Goal: Information Seeking & Learning: Learn about a topic

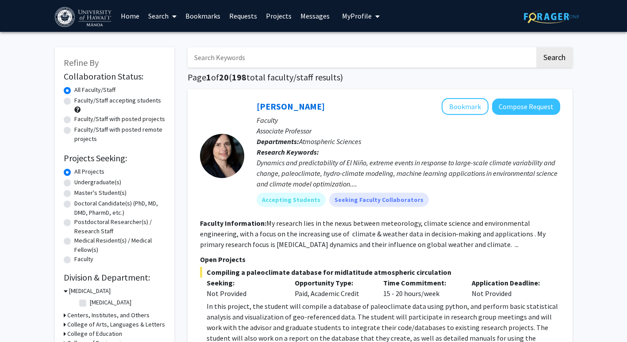
click at [74, 101] on label "Faculty/Staff accepting students" at bounding box center [117, 100] width 87 height 9
click at [74, 101] on input "Faculty/Staff accepting students" at bounding box center [77, 99] width 6 height 6
radio input "true"
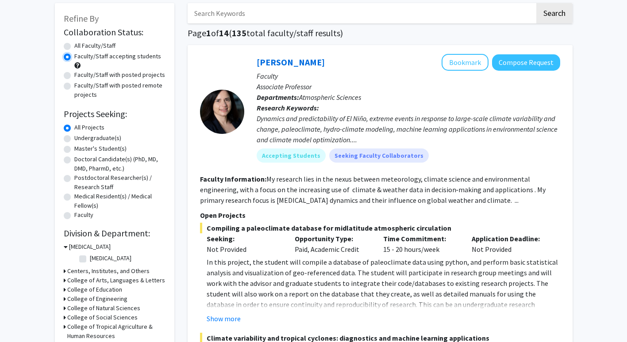
scroll to position [46, 0]
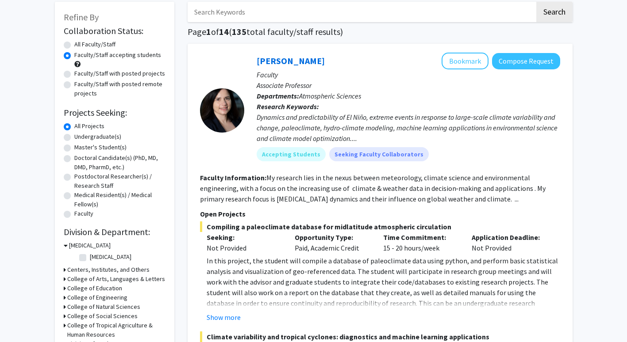
click at [74, 135] on label "Undergraduate(s)" at bounding box center [97, 136] width 47 height 9
click at [74, 135] on input "Undergraduate(s)" at bounding box center [77, 135] width 6 height 6
radio input "true"
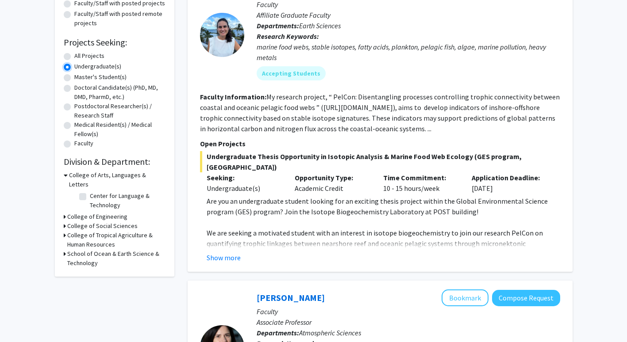
scroll to position [119, 0]
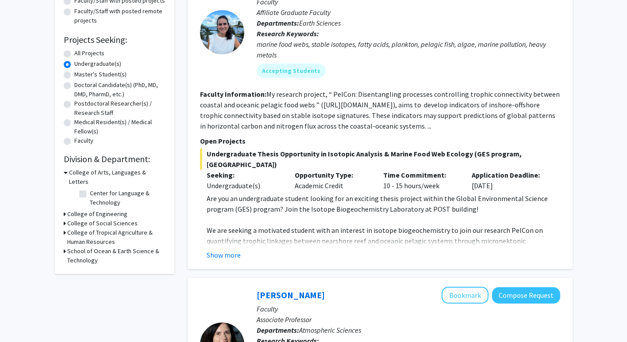
click at [70, 219] on h3 "College of Social Sciences" at bounding box center [102, 223] width 70 height 9
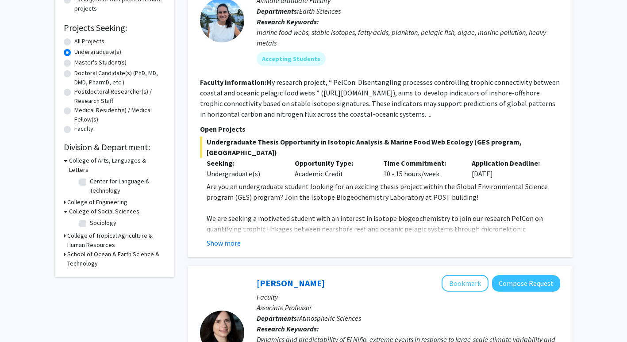
scroll to position [131, 0]
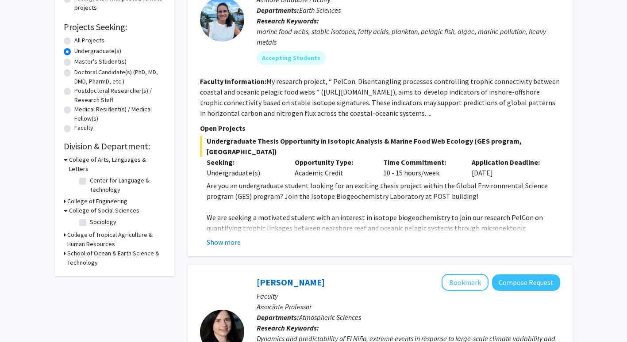
click at [90, 218] on label "Sociology" at bounding box center [103, 222] width 27 height 9
click at [90, 218] on input "Sociology" at bounding box center [93, 221] width 6 height 6
checkbox input "true"
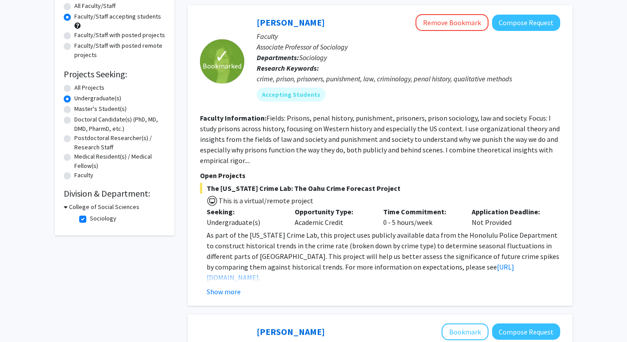
scroll to position [84, 0]
click at [86, 221] on fg-checkbox "Sociology Sociology" at bounding box center [121, 219] width 84 height 11
click at [90, 220] on label "Sociology" at bounding box center [103, 218] width 27 height 9
click at [90, 219] on input "Sociology" at bounding box center [93, 217] width 6 height 6
checkbox input "false"
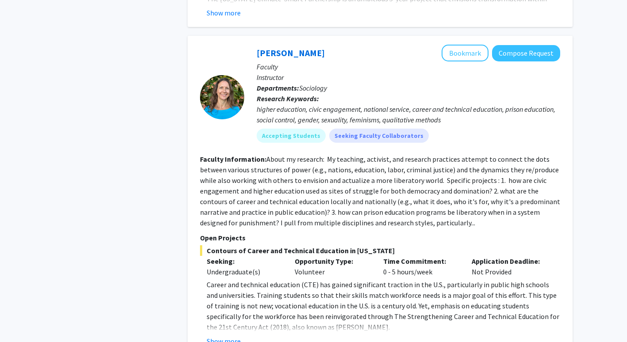
scroll to position [3082, 0]
click at [218, 337] on button "Show more" at bounding box center [223, 342] width 34 height 11
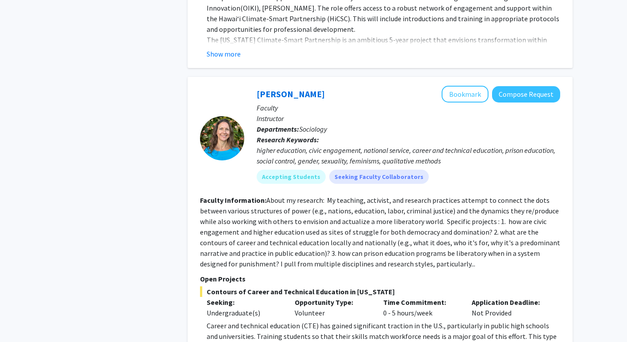
scroll to position [3021, 0]
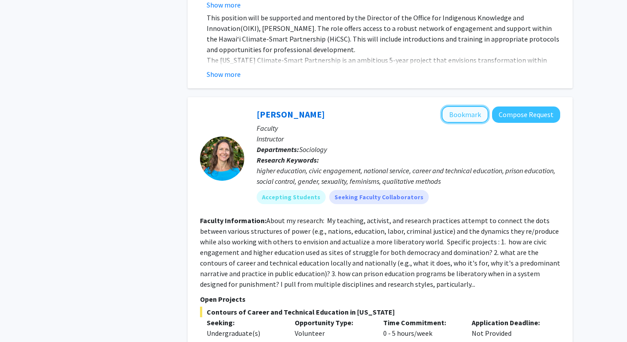
click at [476, 106] on button "Bookmark" at bounding box center [464, 114] width 47 height 17
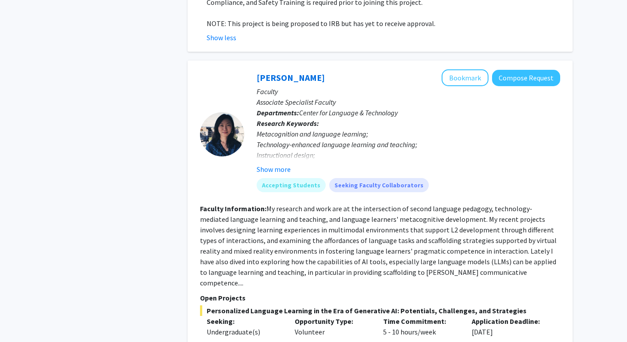
scroll to position [3471, 0]
click at [275, 164] on button "Show more" at bounding box center [273, 169] width 34 height 11
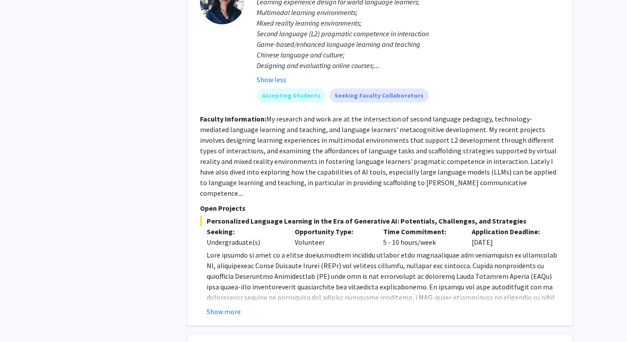
scroll to position [3648, 0]
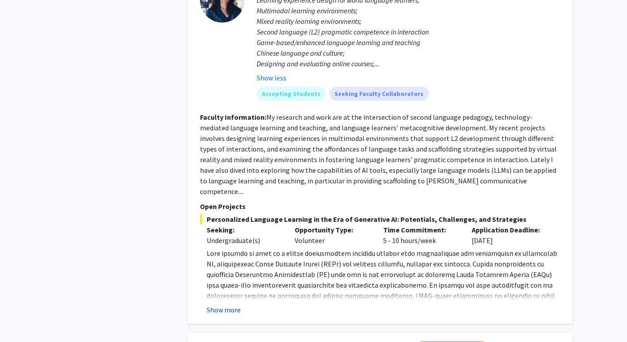
click at [231, 305] on button "Show more" at bounding box center [223, 310] width 34 height 11
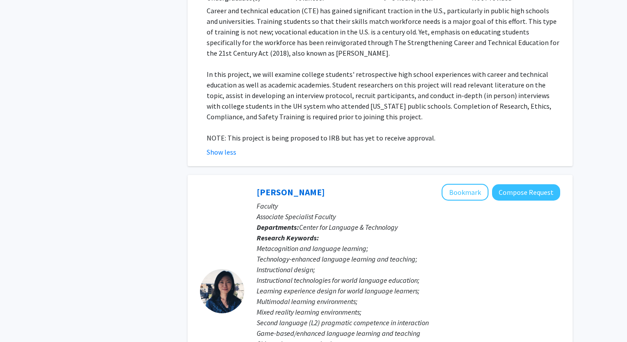
scroll to position [3357, 0]
click at [468, 184] on button "Bookmark" at bounding box center [464, 192] width 47 height 17
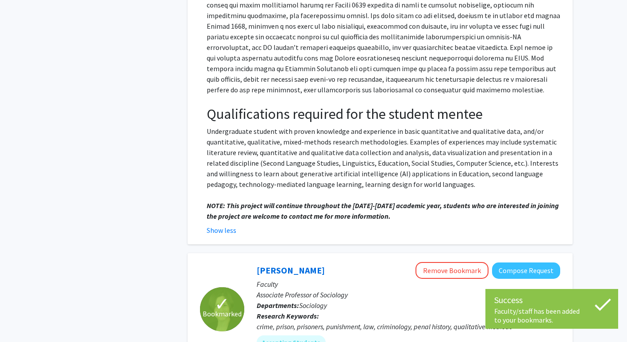
scroll to position [4170, 0]
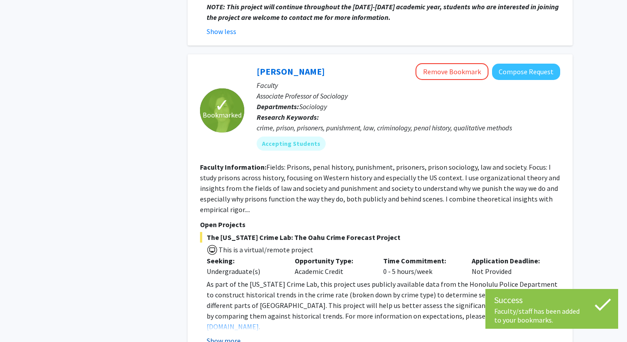
click at [223, 336] on button "Show more" at bounding box center [223, 341] width 34 height 11
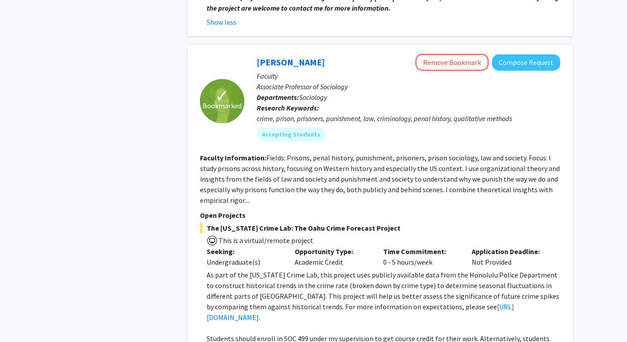
scroll to position [4183, 0]
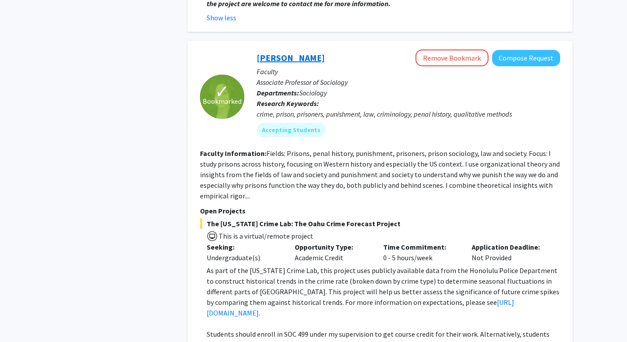
click at [296, 52] on link "Ashley Rubin" at bounding box center [290, 57] width 68 height 11
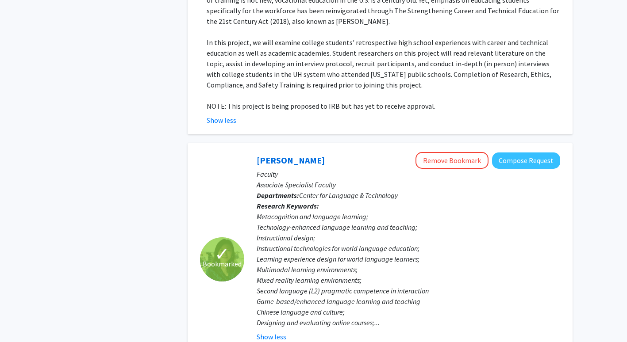
scroll to position [3388, 0]
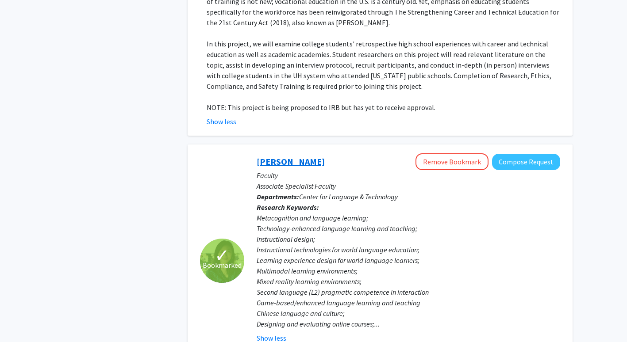
click at [285, 156] on link "Naiyi Fincham" at bounding box center [290, 161] width 68 height 11
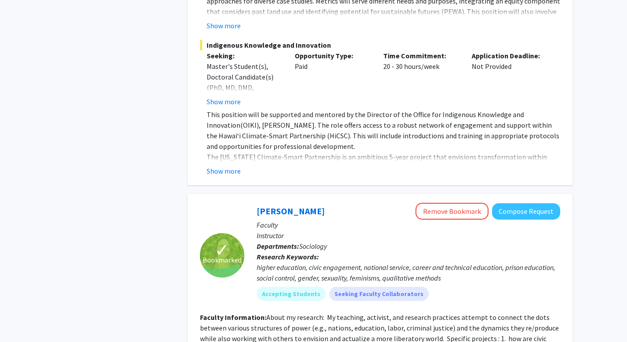
scroll to position [2924, 0]
click at [281, 206] on link "Colleen Rost-Banik" at bounding box center [290, 211] width 68 height 11
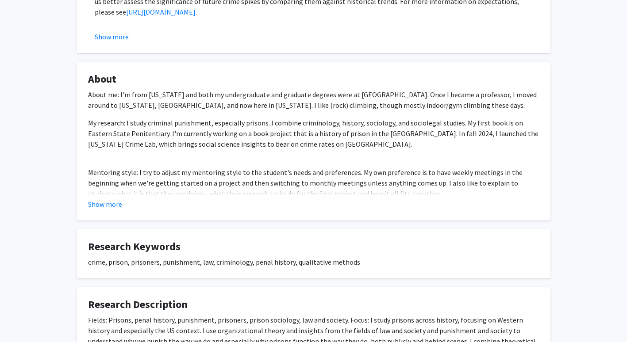
scroll to position [260, 0]
click at [112, 203] on button "Show more" at bounding box center [105, 204] width 34 height 11
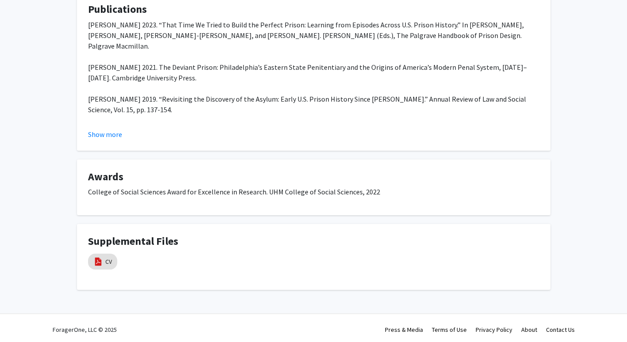
scroll to position [658, 0]
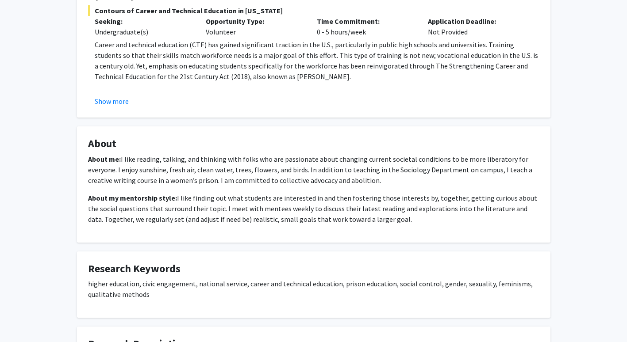
scroll to position [183, 0]
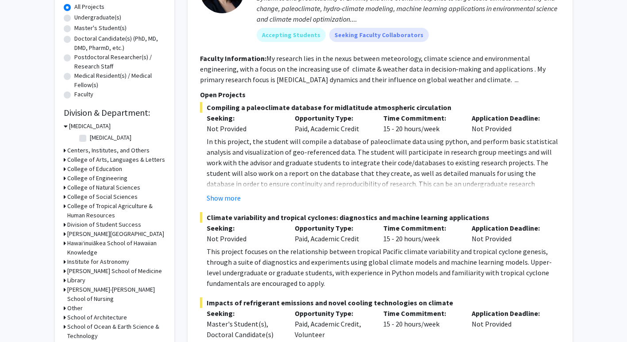
scroll to position [168, 0]
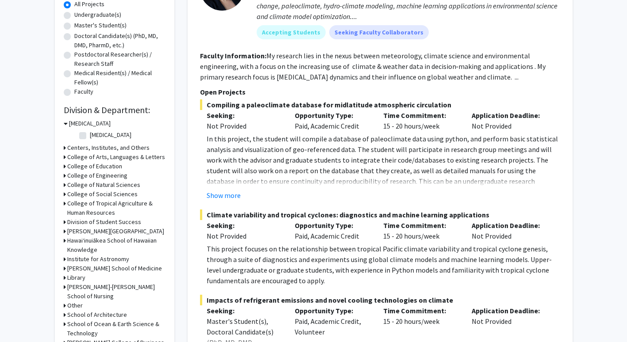
click at [103, 192] on h3 "College of Social Sciences" at bounding box center [102, 194] width 70 height 9
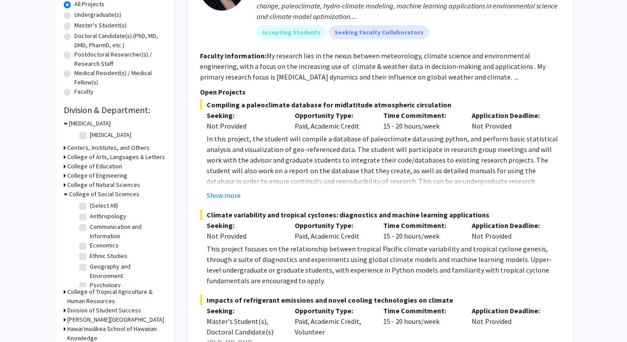
click at [90, 217] on label "Anthropology" at bounding box center [108, 216] width 36 height 9
click at [90, 217] on input "Anthropology" at bounding box center [93, 215] width 6 height 6
checkbox input "true"
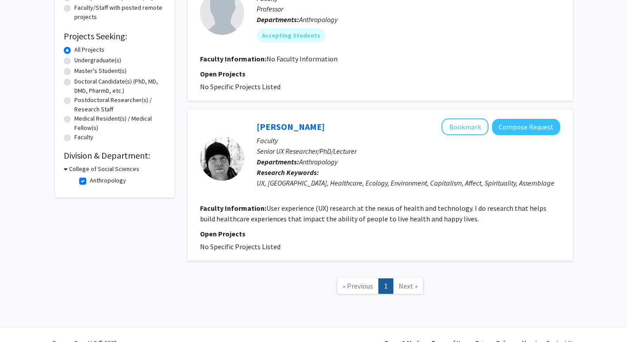
scroll to position [138, 0]
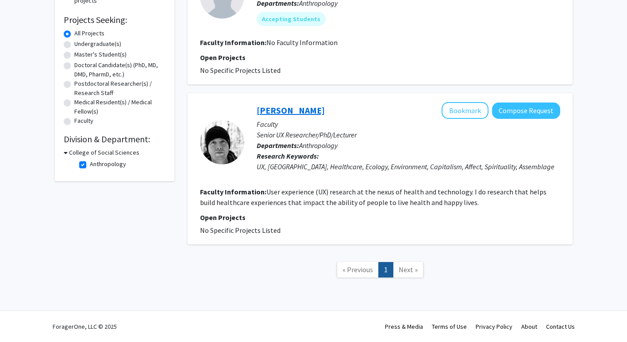
click at [297, 113] on link "[PERSON_NAME]" at bounding box center [290, 110] width 68 height 11
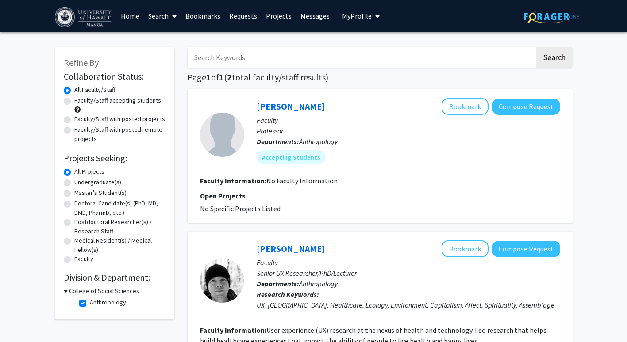
click at [344, 54] on input "Search Keywords" at bounding box center [360, 57] width 347 height 20
